Goal: Task Accomplishment & Management: Manage account settings

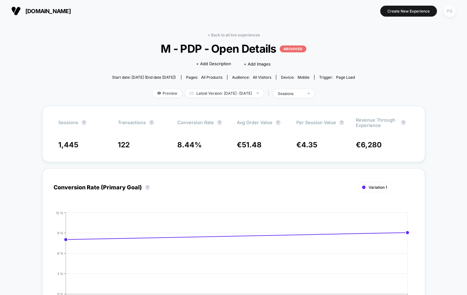
click at [454, 12] on div "FG" at bounding box center [450, 11] width 12 height 12
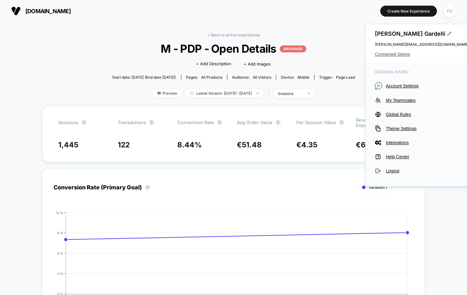
click at [405, 52] on span "Connected Stores" at bounding box center [422, 54] width 94 height 5
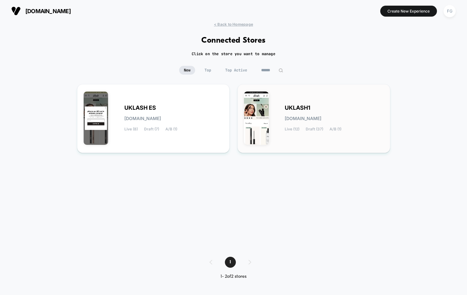
click at [299, 107] on span "UKLASH1" at bounding box center [298, 108] width 26 height 4
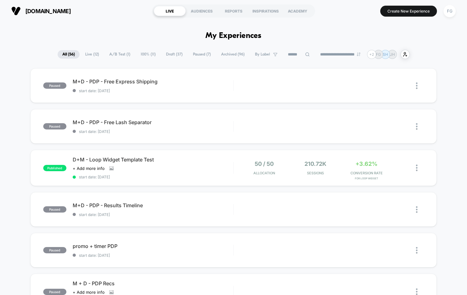
click at [118, 54] on span "A/B Test ( 1 )" at bounding box center [120, 54] width 30 height 8
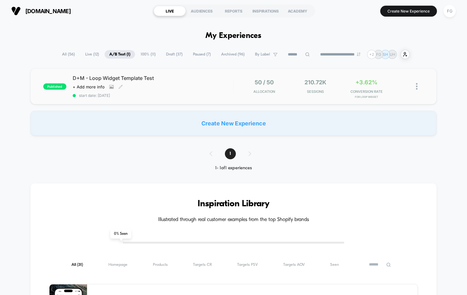
click at [218, 89] on div "D+M - Loop Widget Template Test Click to view images Click to edit experience d…" at bounding box center [153, 86] width 161 height 23
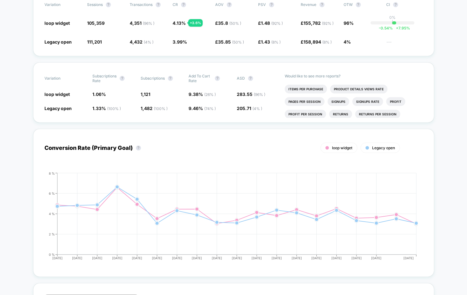
scroll to position [258, 0]
